Goal: Information Seeking & Learning: Learn about a topic

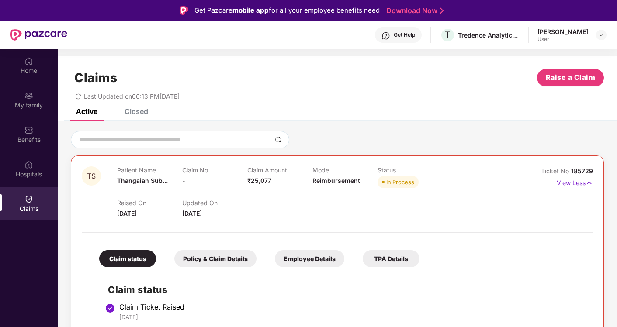
scroll to position [49, 0]
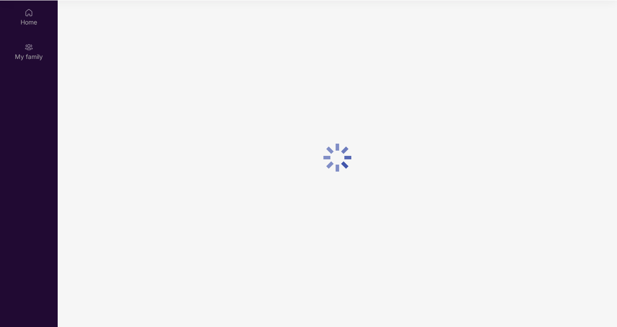
scroll to position [49, 0]
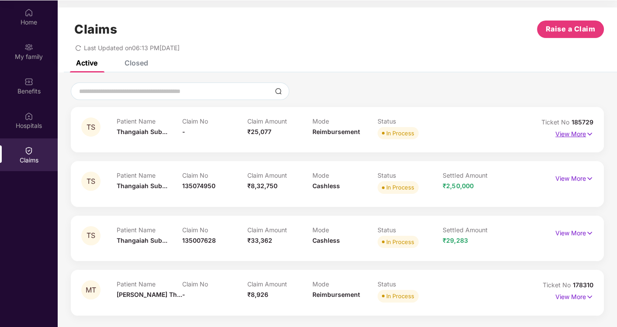
click at [579, 132] on p "View More" at bounding box center [574, 133] width 38 height 12
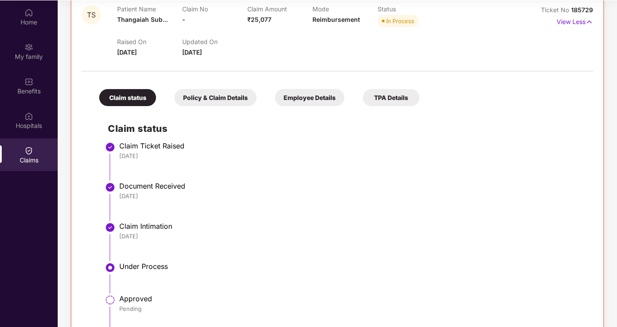
scroll to position [97, 0]
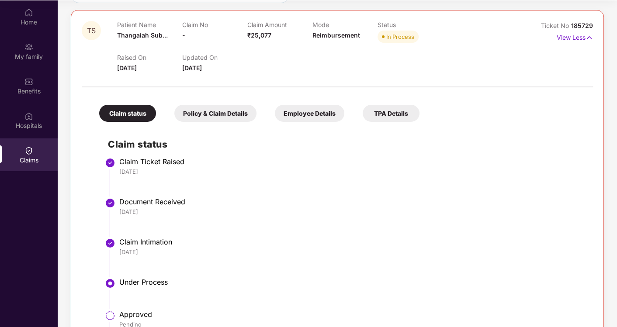
click at [237, 114] on div "Policy & Claim Details" at bounding box center [215, 113] width 82 height 17
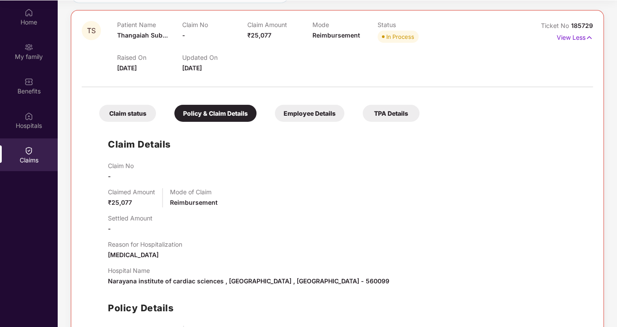
click at [311, 114] on div "Employee Details" at bounding box center [309, 113] width 69 height 17
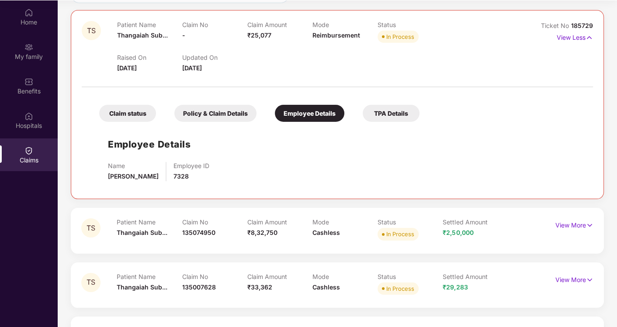
click at [380, 111] on div "TPA Details" at bounding box center [391, 113] width 57 height 17
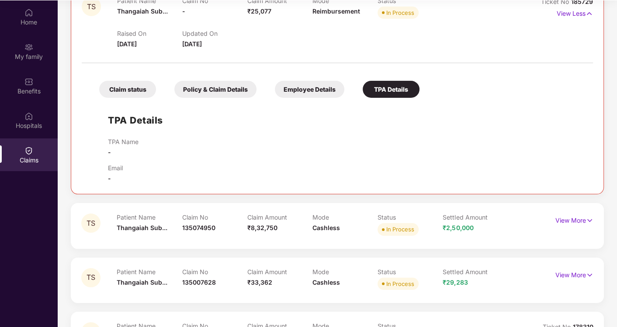
scroll to position [159, 0]
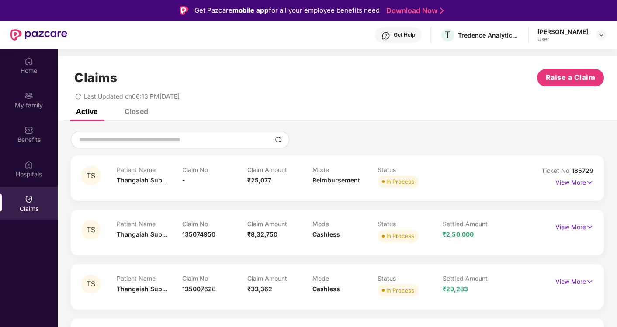
scroll to position [49, 0]
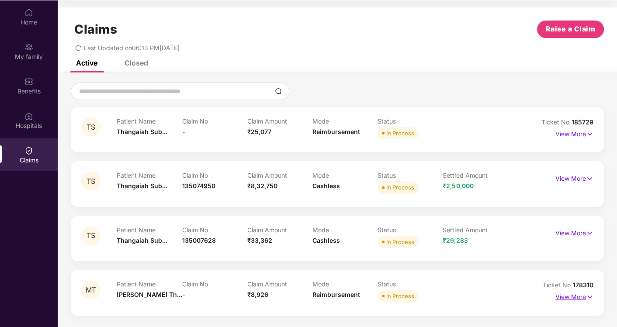
click at [578, 295] on p "View More" at bounding box center [574, 296] width 38 height 12
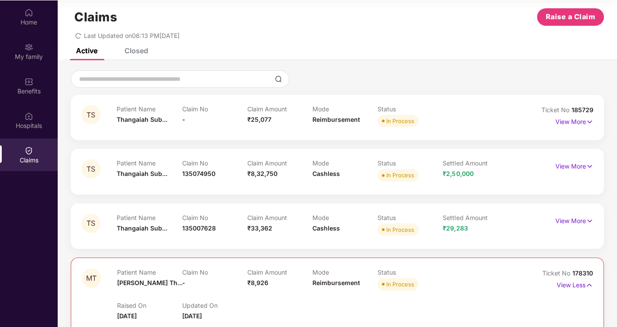
scroll to position [0, 0]
